Goal: Find contact information: Find contact information

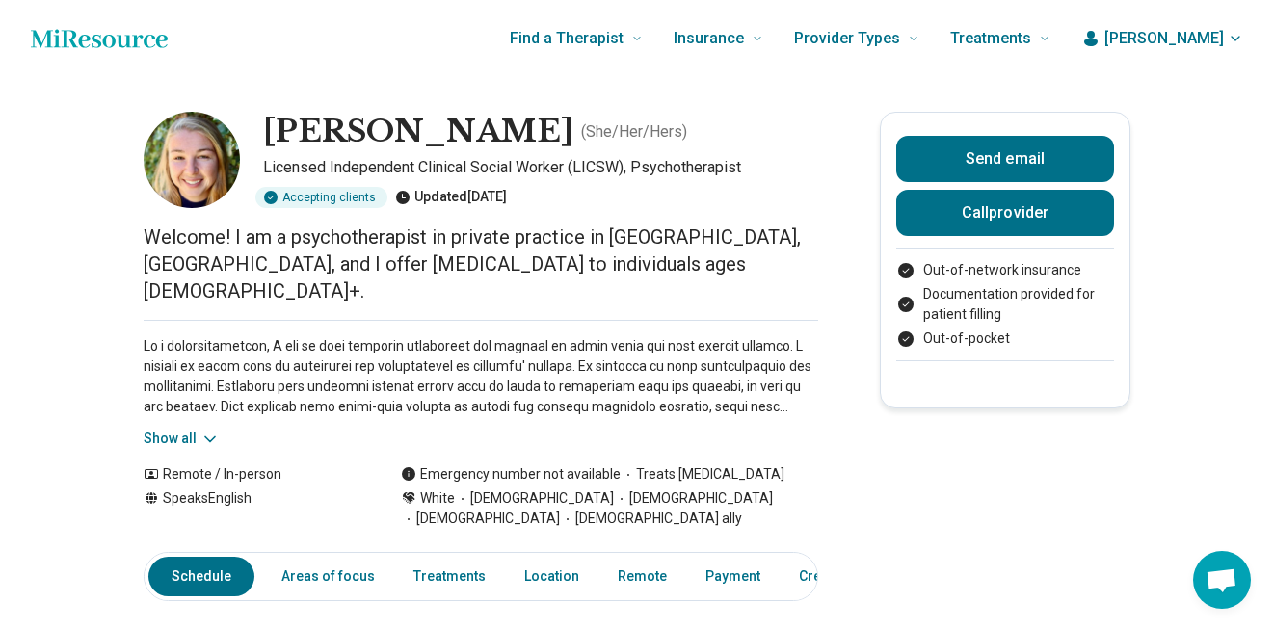
click at [173, 429] on button "Show all" at bounding box center [182, 439] width 76 height 20
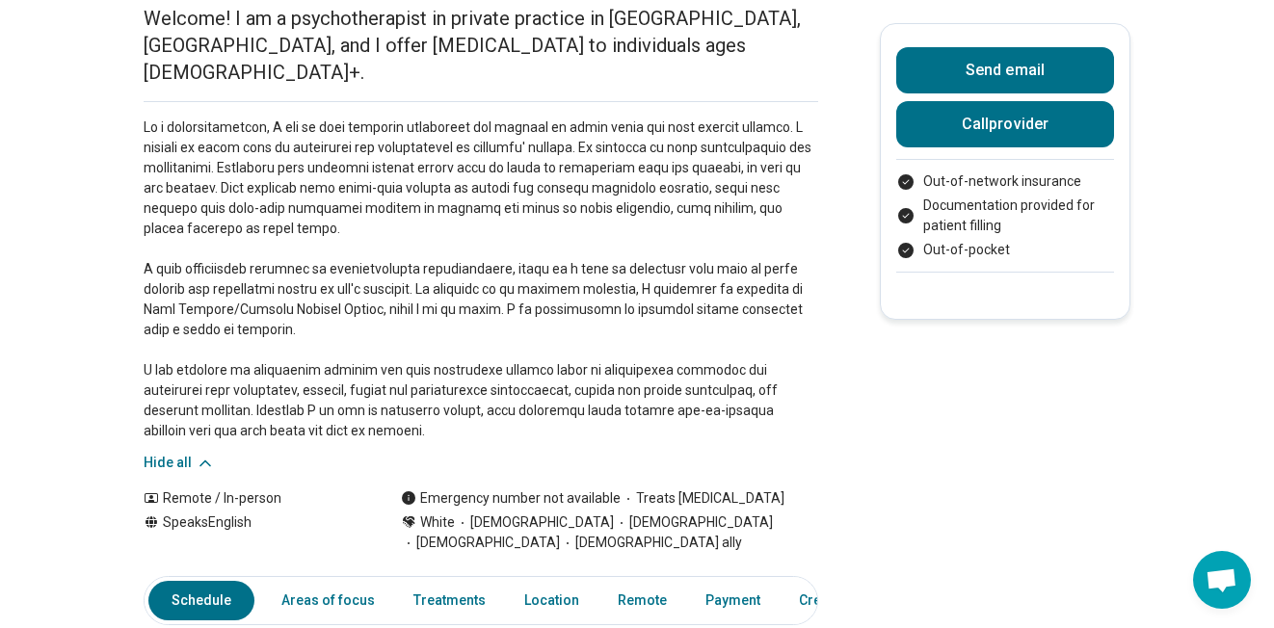
scroll to position [218, 0]
